Goal: Task Accomplishment & Management: Use online tool/utility

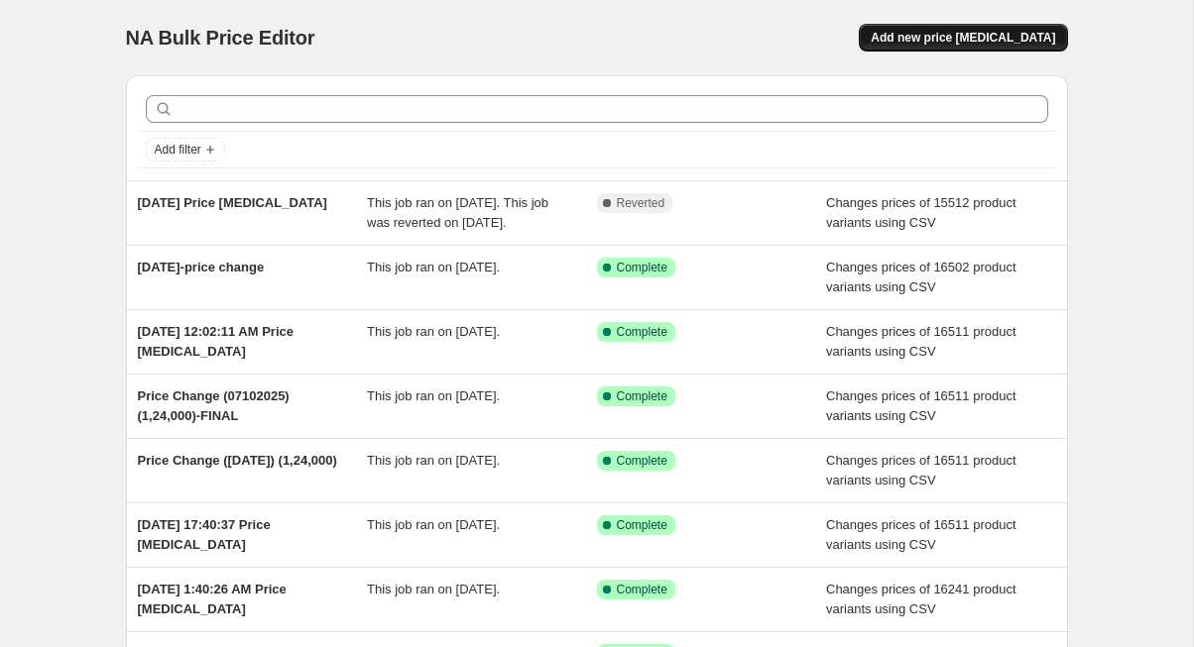
click at [993, 37] on span "Add new price [MEDICAL_DATA]" at bounding box center [962, 38] width 184 height 16
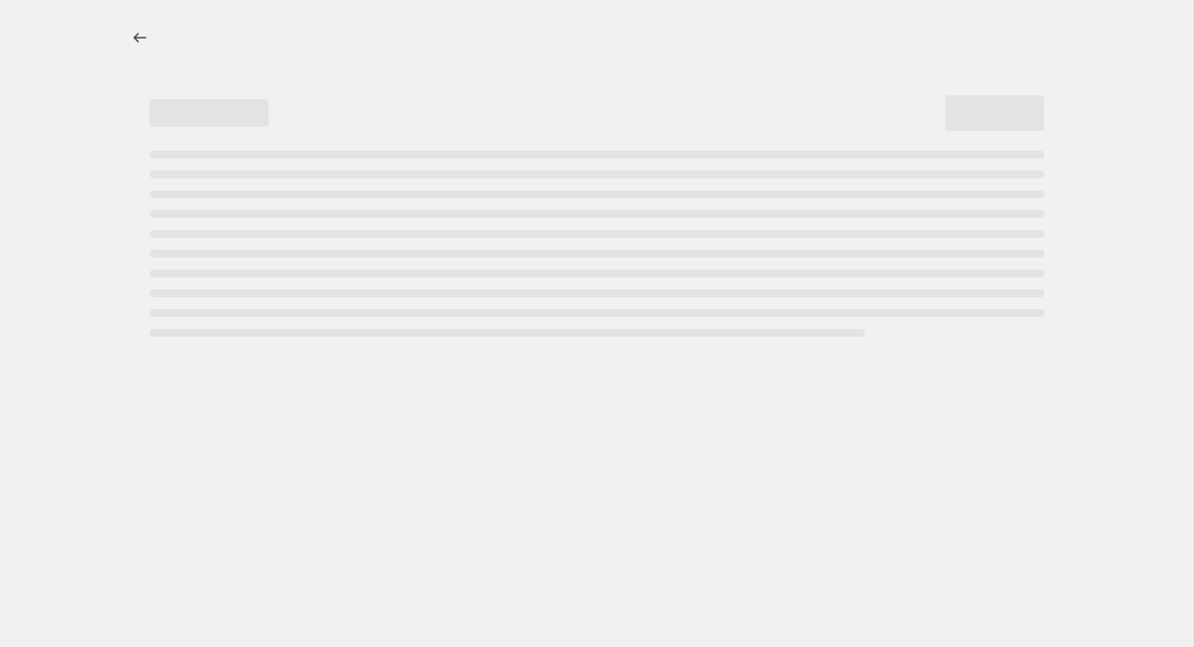
select select "percentage"
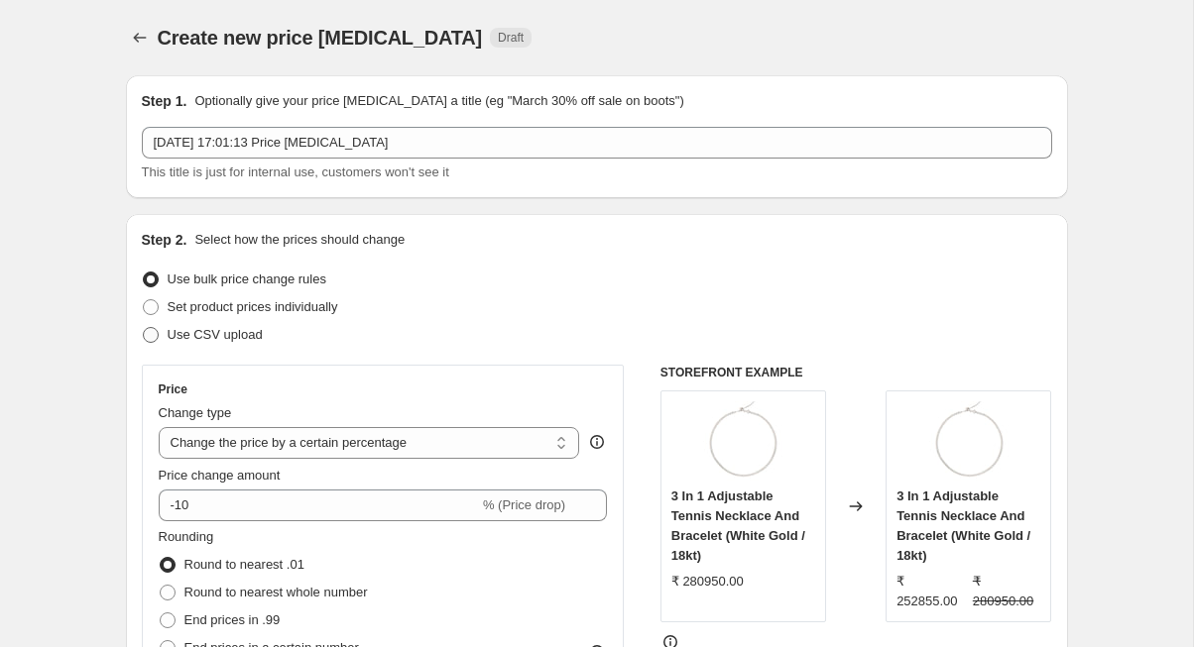
click at [196, 330] on span "Use CSV upload" at bounding box center [215, 334] width 95 height 15
click at [144, 328] on input "Use CSV upload" at bounding box center [143, 327] width 1 height 1
radio input "true"
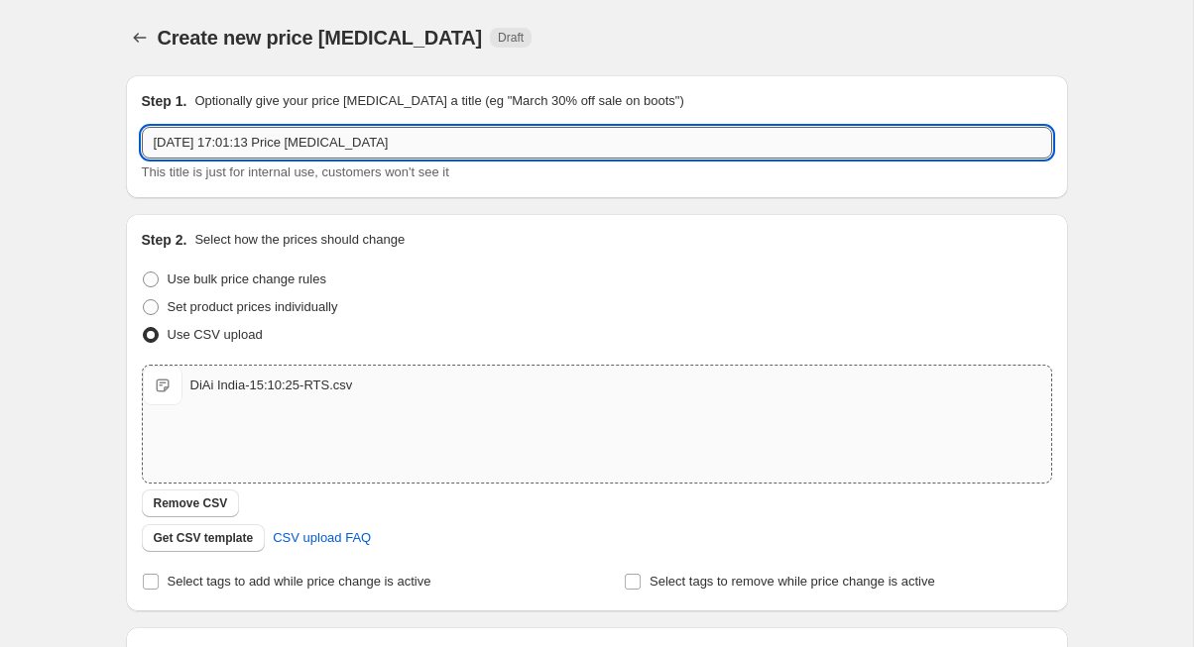
click at [196, 144] on input "[DATE] 17:01:13 Price [MEDICAL_DATA]" at bounding box center [597, 143] width 910 height 32
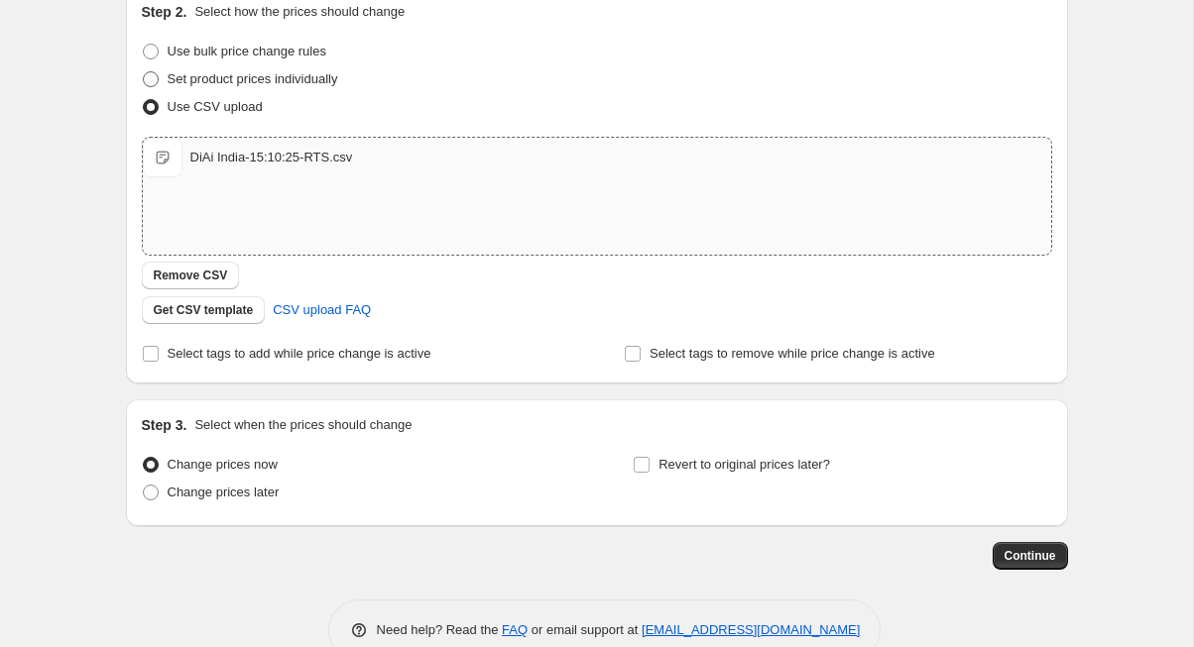
scroll to position [270, 0]
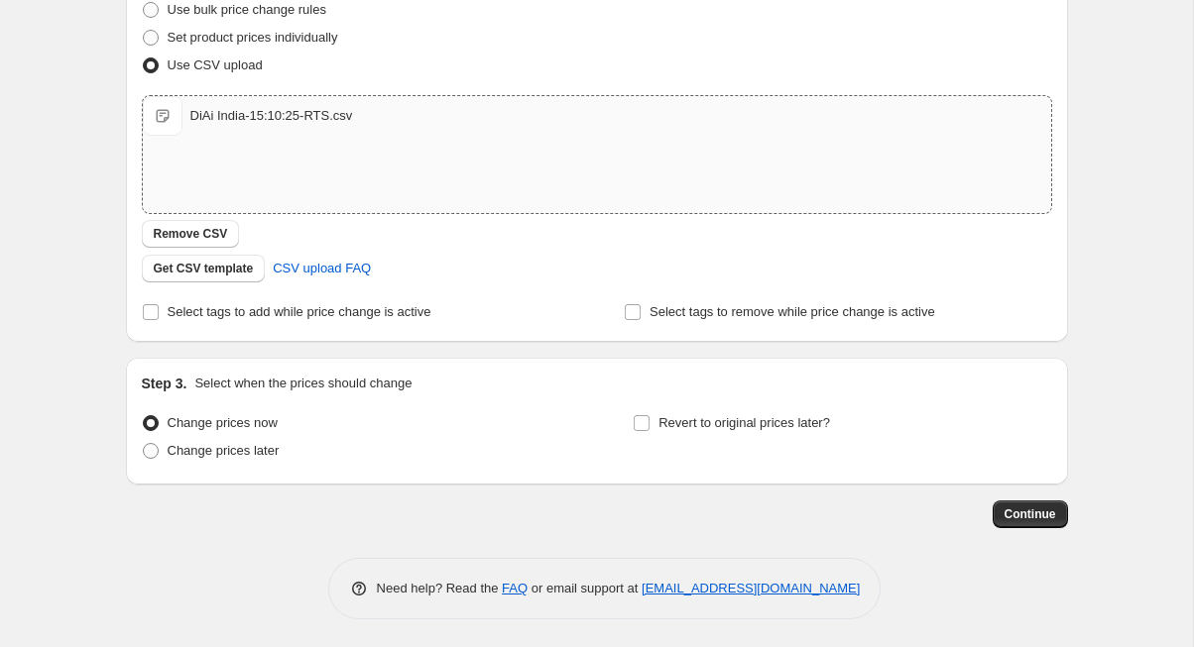
type input "[DATE]-RTS"
click at [871, 542] on div "Step 1. Optionally give your price [MEDICAL_DATA] a title (eg "March 30% off sa…" at bounding box center [597, 205] width 942 height 830
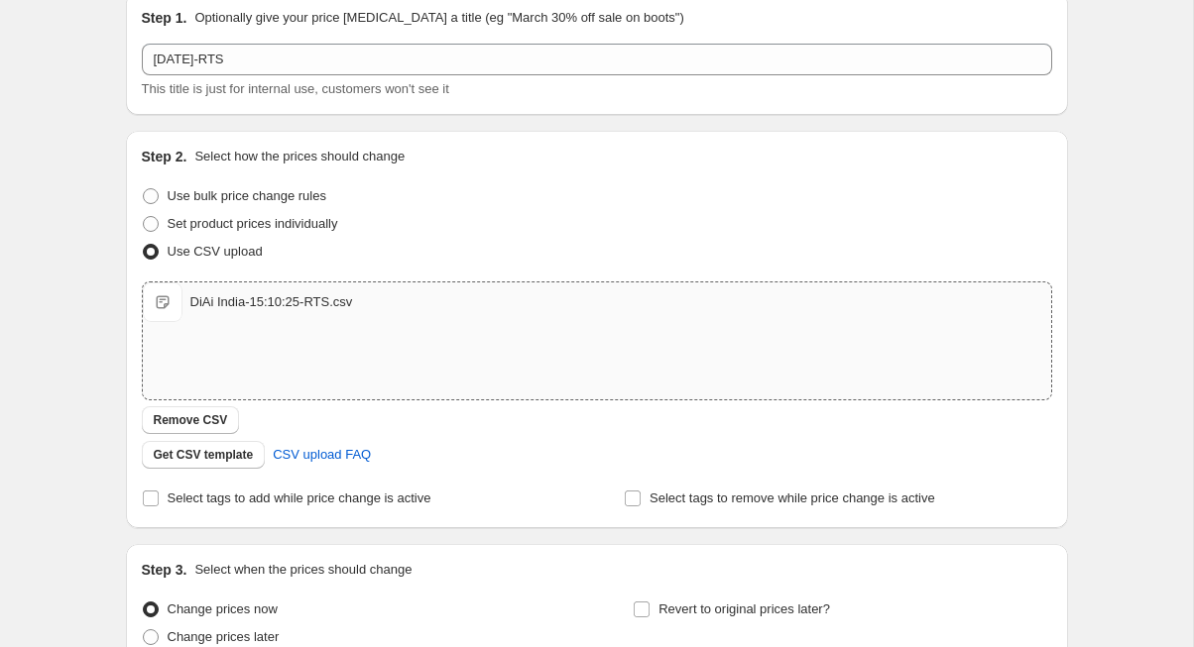
scroll to position [0, 0]
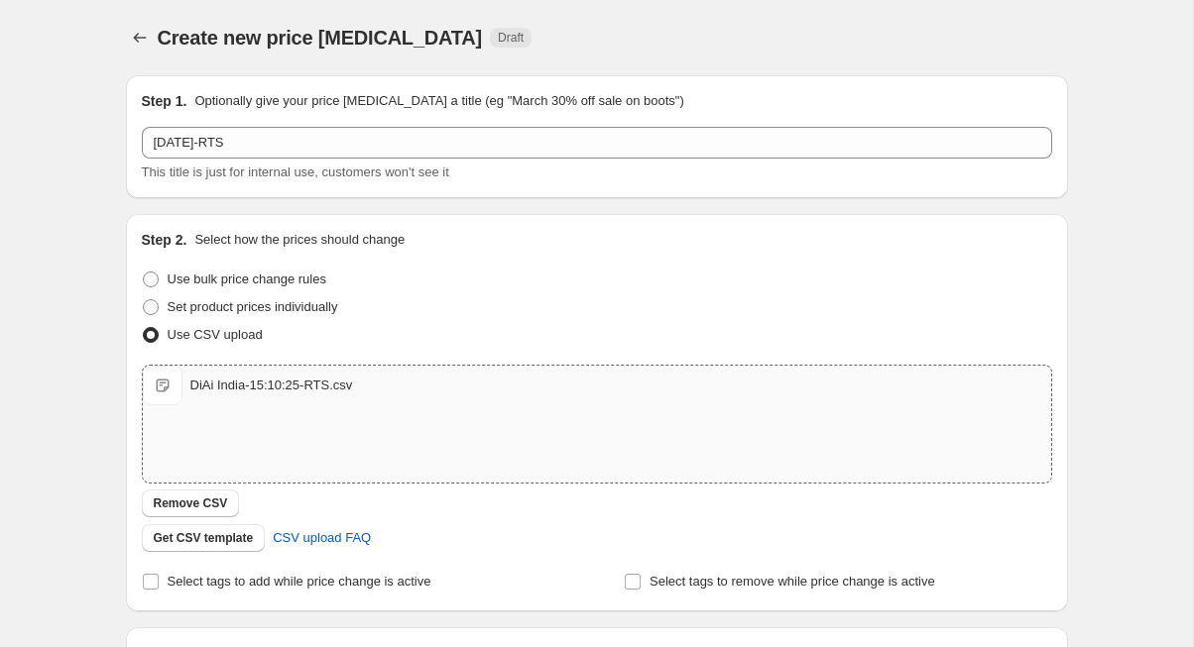
click at [1070, 367] on div "Create new price [MEDICAL_DATA]. This page is ready Create new price [MEDICAL_D…" at bounding box center [596, 459] width 989 height 919
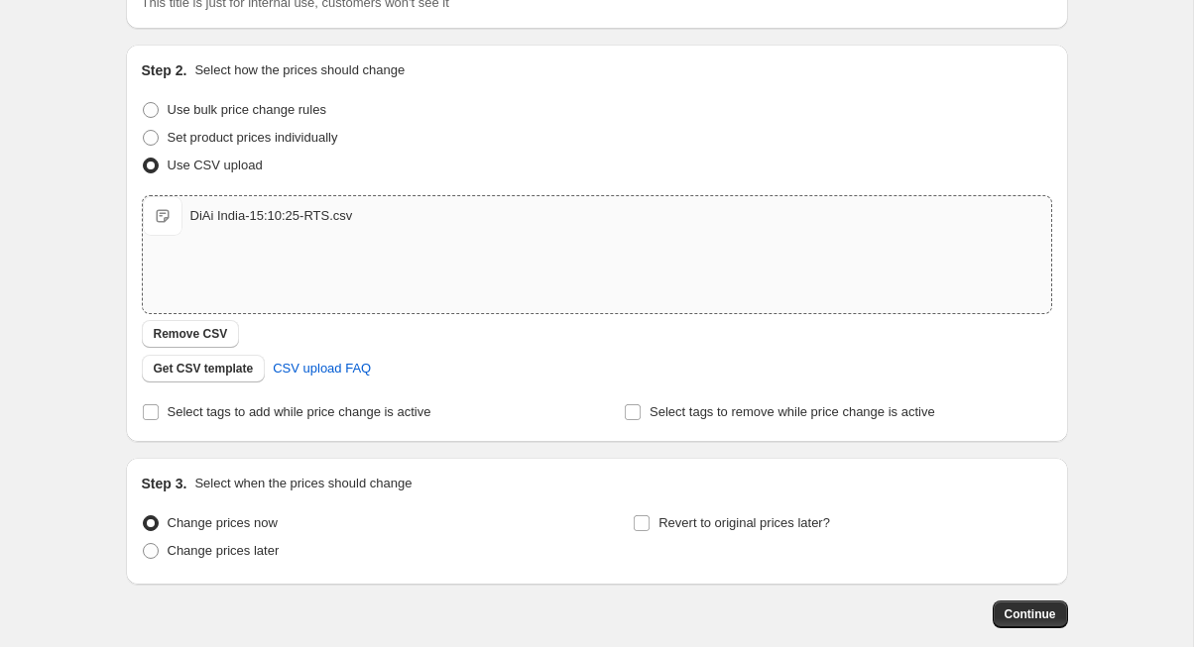
scroll to position [270, 0]
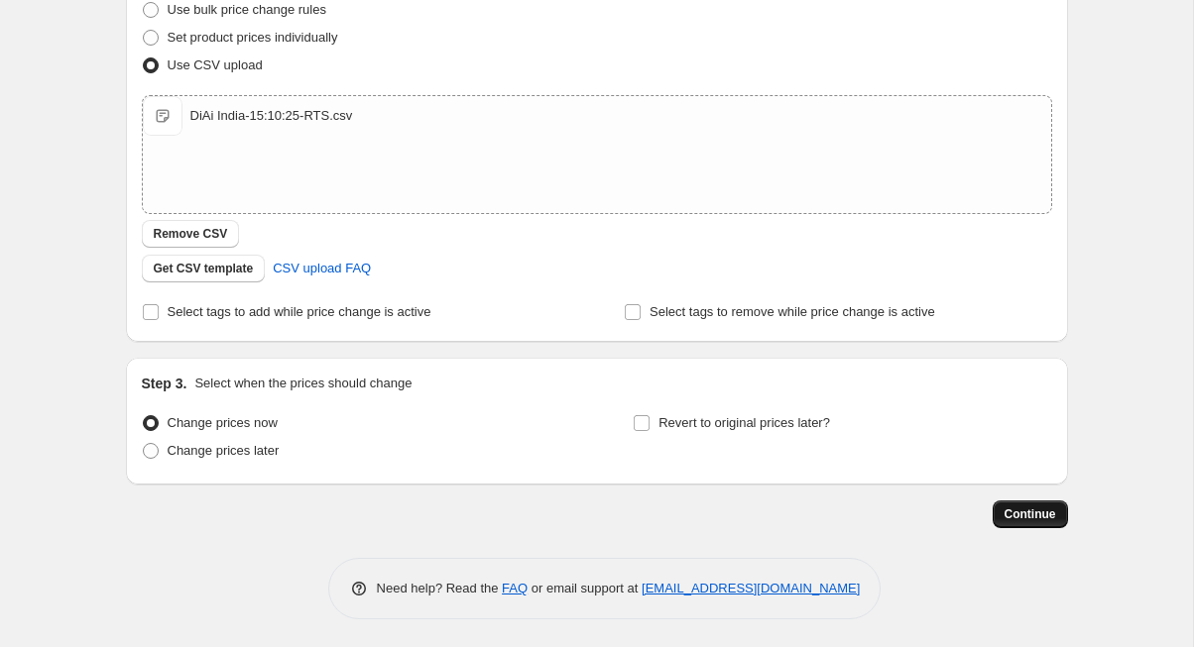
click at [1011, 510] on span "Continue" at bounding box center [1030, 515] width 52 height 16
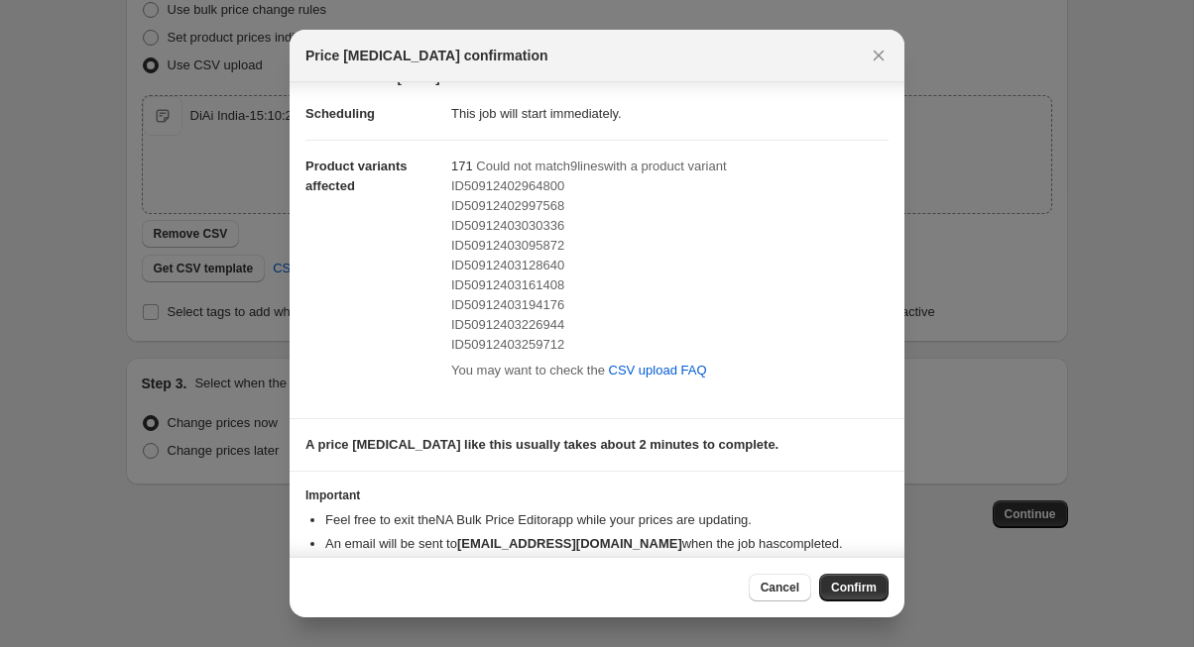
scroll to position [0, 0]
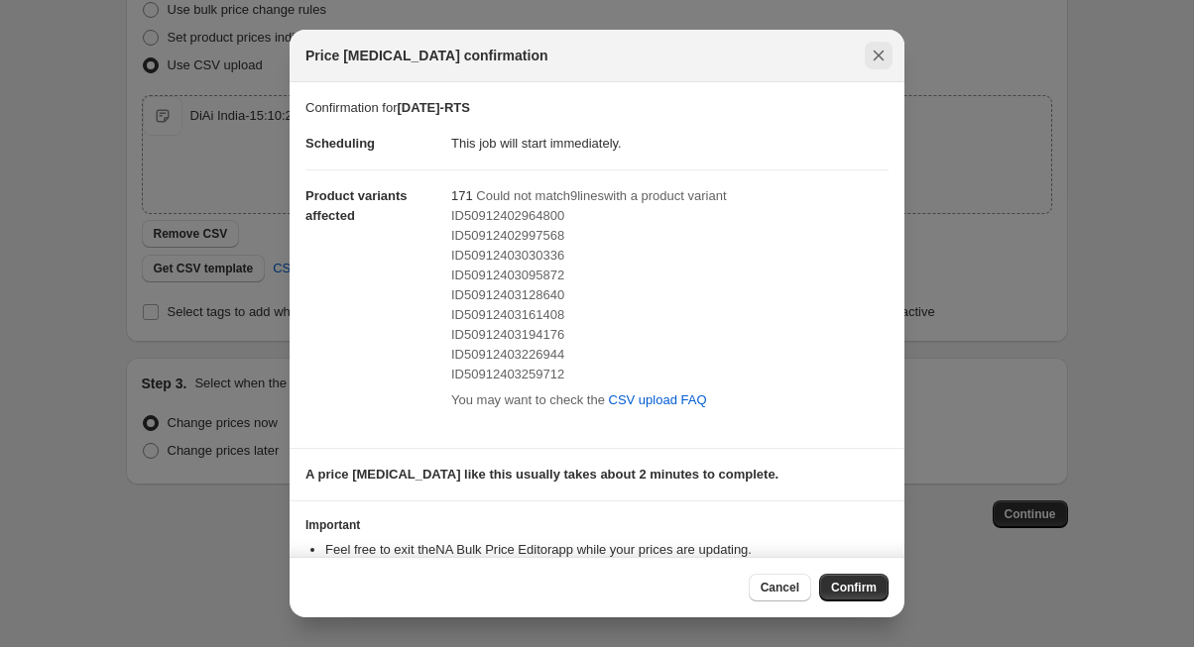
click at [872, 58] on icon "Close" at bounding box center [878, 56] width 20 height 20
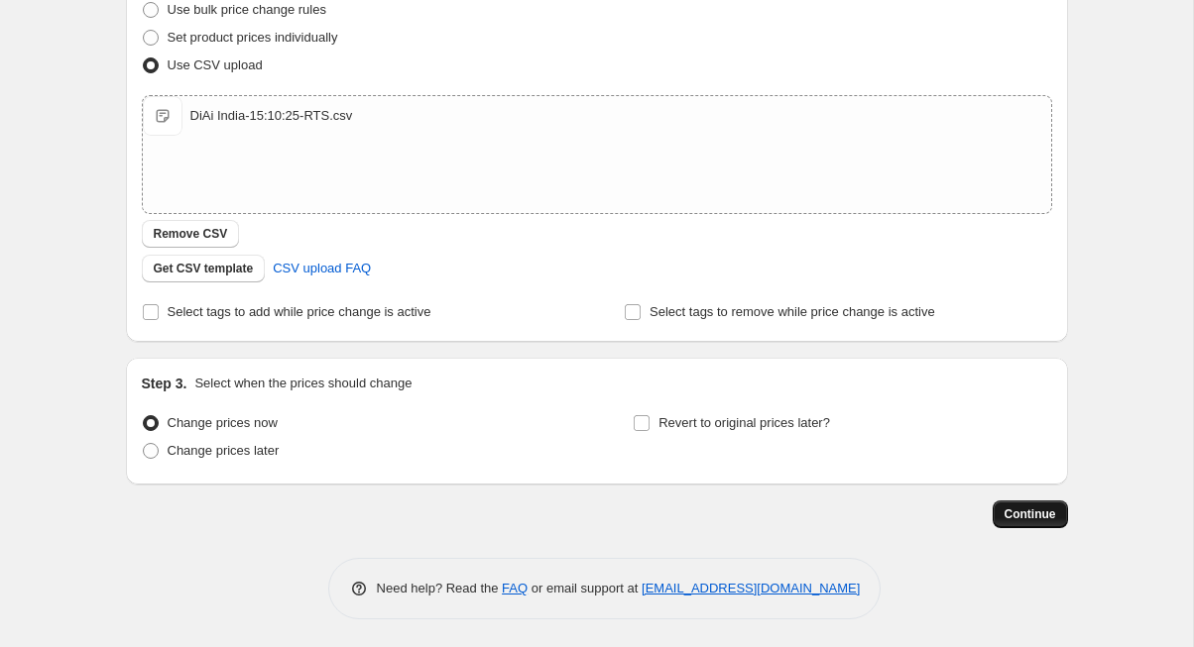
click at [1012, 516] on span "Continue" at bounding box center [1030, 515] width 52 height 16
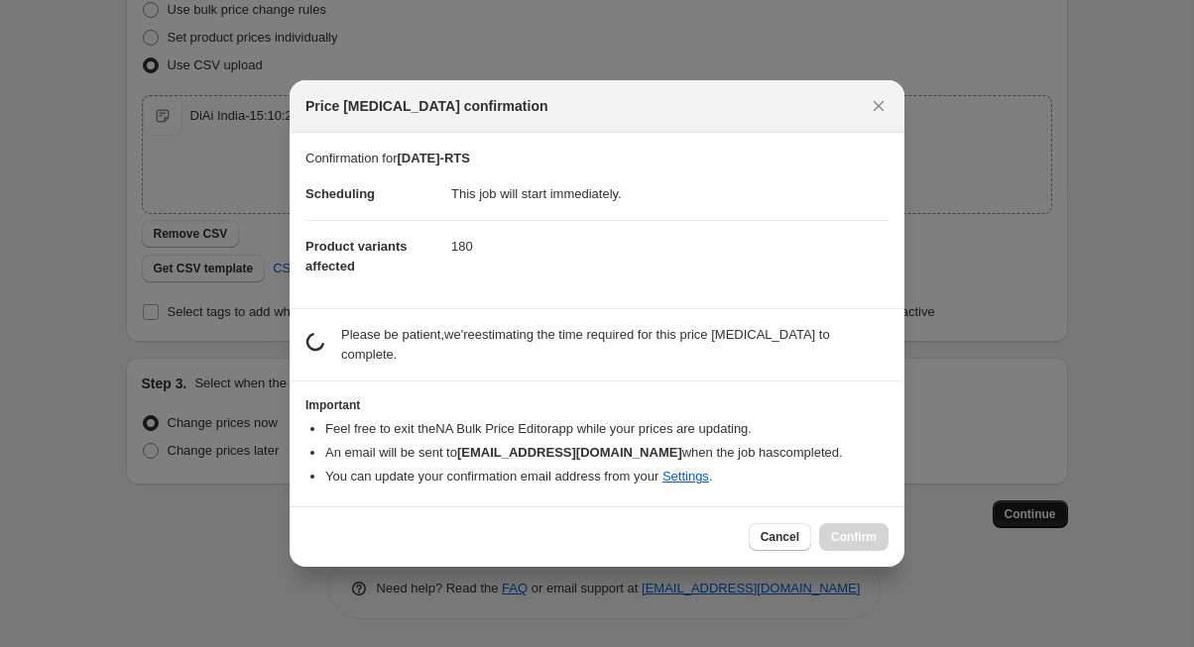
scroll to position [0, 0]
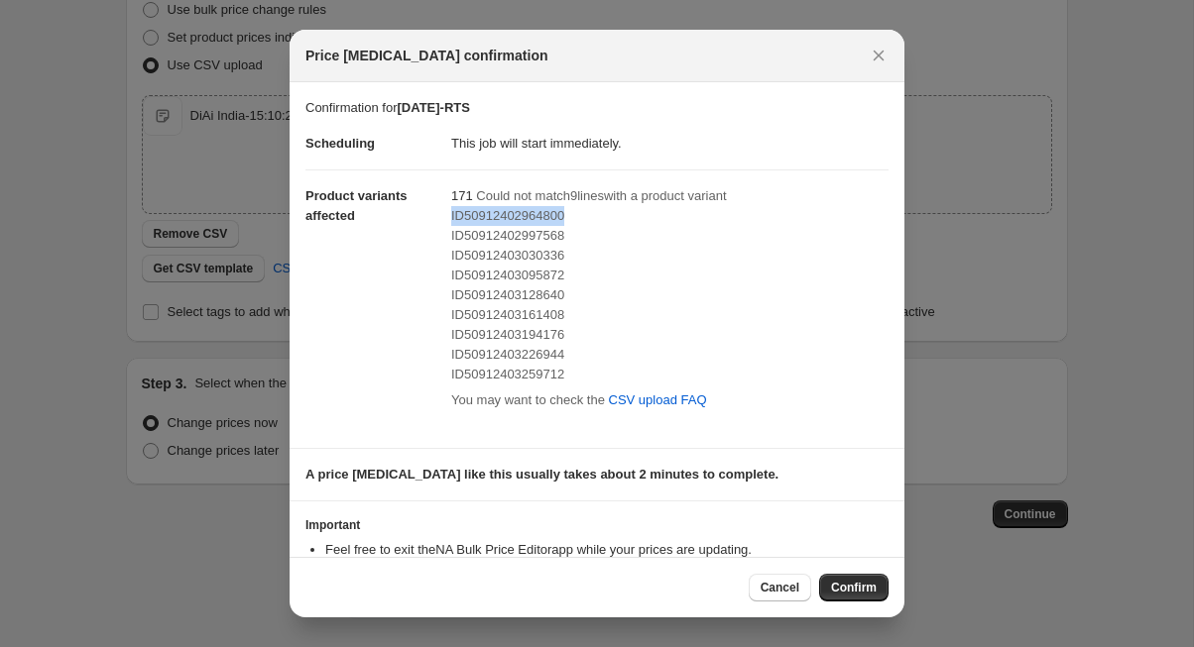
drag, startPoint x: 451, startPoint y: 214, endPoint x: 612, endPoint y: 222, distance: 160.8
click at [612, 222] on div "ID50912402964800" at bounding box center [669, 216] width 437 height 20
copy span "ID50912402964800"
click at [876, 62] on icon "Close" at bounding box center [878, 56] width 20 height 20
